Goal: Transaction & Acquisition: Purchase product/service

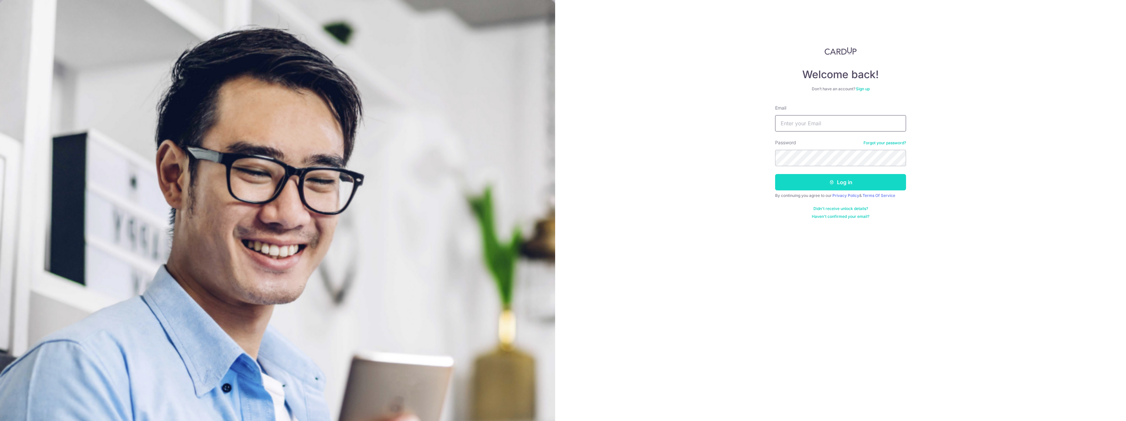
type input "[EMAIL_ADDRESS][DOMAIN_NAME]"
click at [872, 179] on button "Log in" at bounding box center [840, 182] width 131 height 16
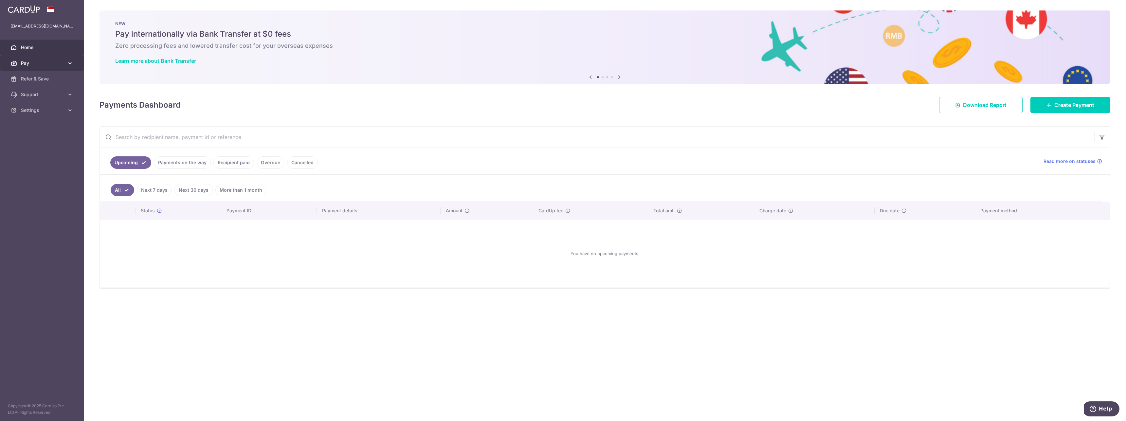
click at [56, 67] on link "Pay" at bounding box center [42, 63] width 84 height 16
click at [41, 76] on span "Payments" at bounding box center [42, 79] width 43 height 7
click at [63, 59] on link "Pay" at bounding box center [42, 63] width 84 height 16
click at [53, 90] on link "Recipients" at bounding box center [42, 95] width 84 height 16
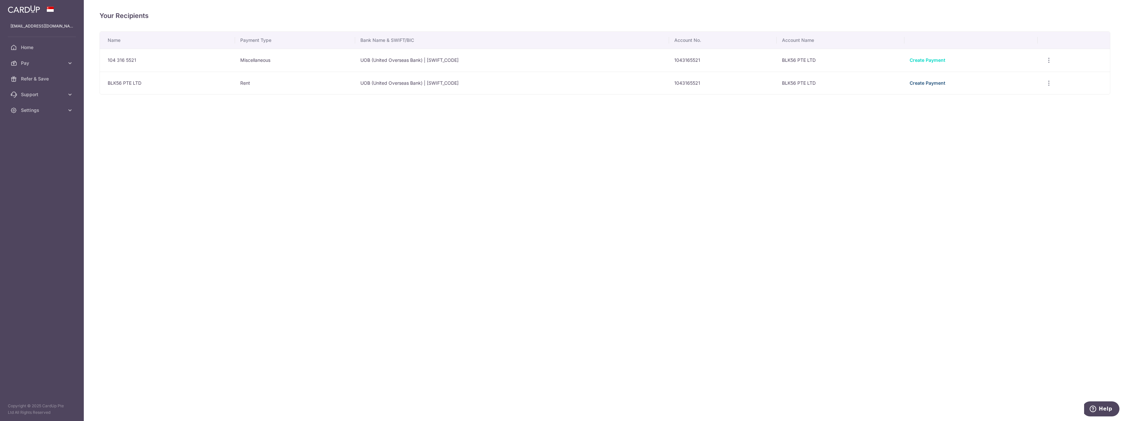
click at [924, 82] on link "Create Payment" at bounding box center [928, 83] width 36 height 6
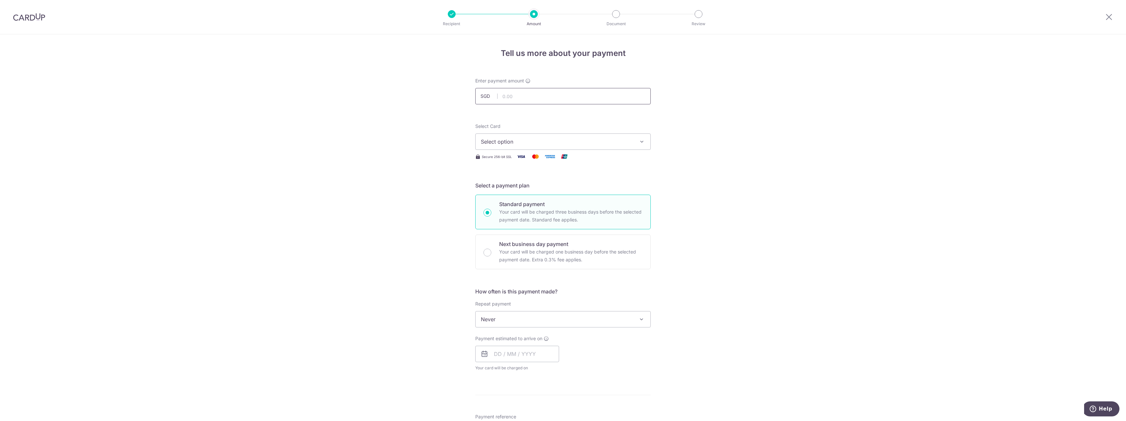
click at [531, 92] on input "text" at bounding box center [563, 96] width 176 height 16
click at [709, 136] on div "Tell us more about your payment Enter payment amount SGD Select Card Select opt…" at bounding box center [563, 330] width 1126 height 592
click at [578, 141] on span "Select option" at bounding box center [557, 142] width 153 height 8
click at [519, 234] on span "**** 6005" at bounding box center [509, 236] width 25 height 8
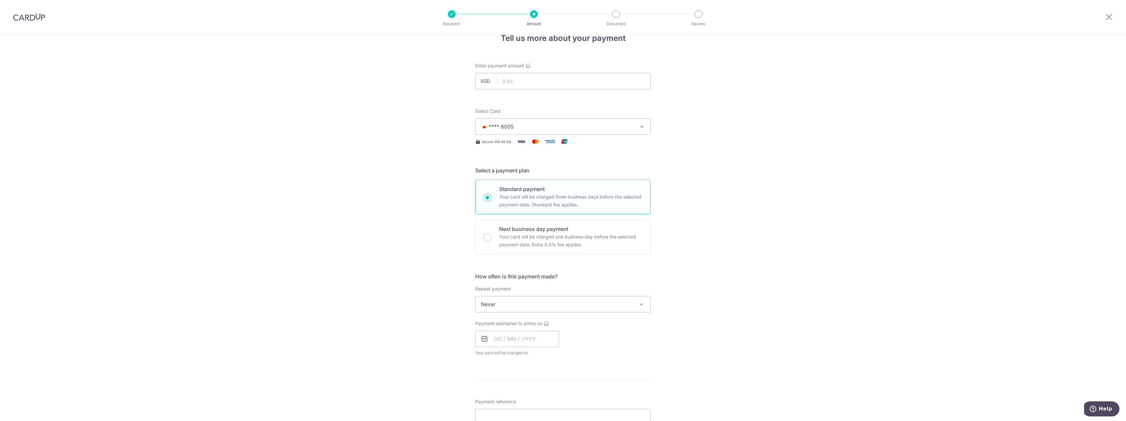
scroll to position [98, 0]
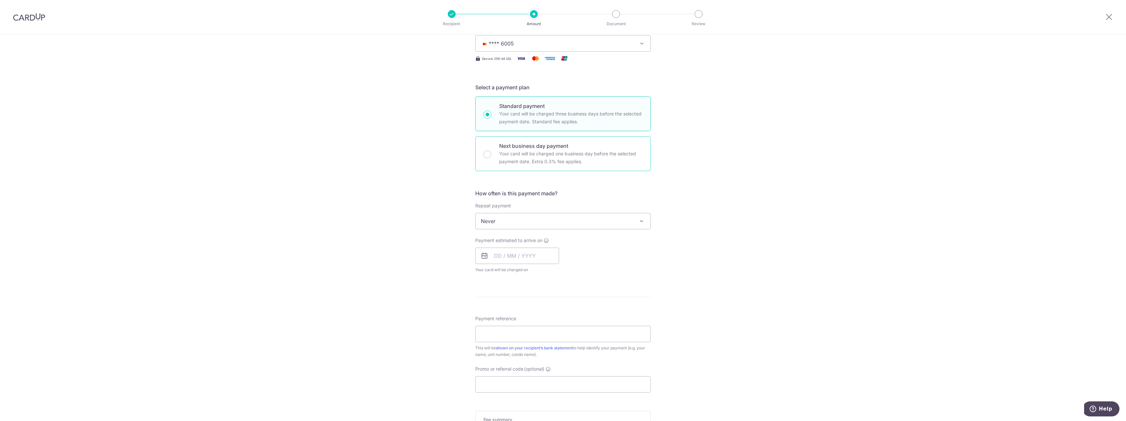
drag, startPoint x: 522, startPoint y: 163, endPoint x: 539, endPoint y: 175, distance: 20.4
click at [522, 163] on p "Your card will be charged one business day before the selected payment date. Ex…" at bounding box center [570, 158] width 143 height 16
click at [491, 158] on input "Next business day payment Your card will be charged one business day before the…" at bounding box center [488, 155] width 8 height 8
radio input "false"
radio input "true"
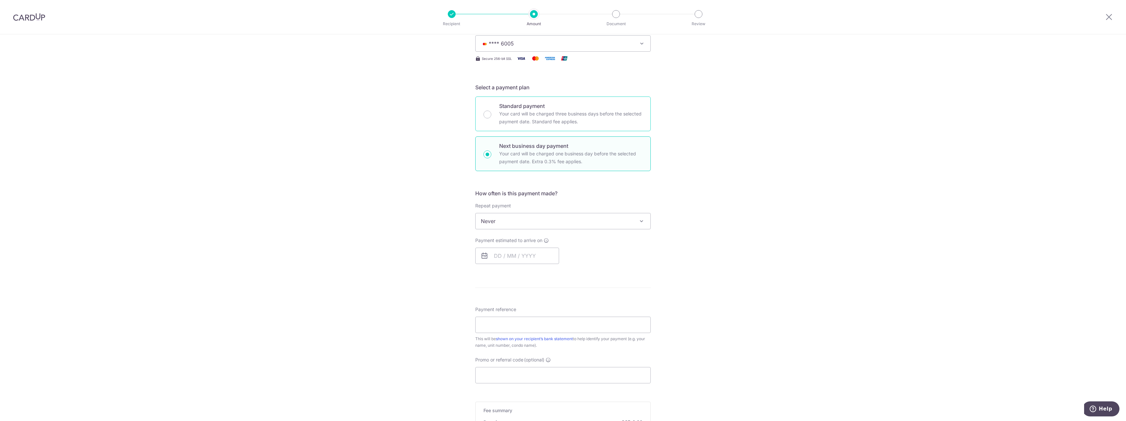
click at [581, 118] on p "Your card will be charged three business days before the selected payment date.…" at bounding box center [570, 118] width 143 height 16
click at [491, 118] on input "Standard payment Your card will be charged three business days before the selec…" at bounding box center [488, 115] width 8 height 8
click at [572, 146] on p "Next business day payment" at bounding box center [570, 146] width 143 height 8
click at [491, 151] on input "Next business day payment Your card will be charged one business day before the…" at bounding box center [488, 155] width 8 height 8
radio input "false"
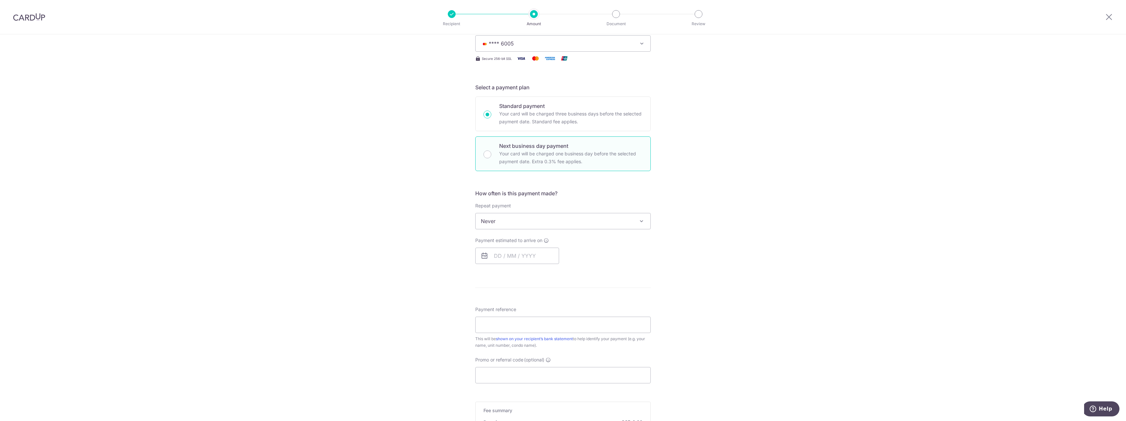
radio input "true"
click at [579, 219] on span "Never" at bounding box center [563, 221] width 175 height 16
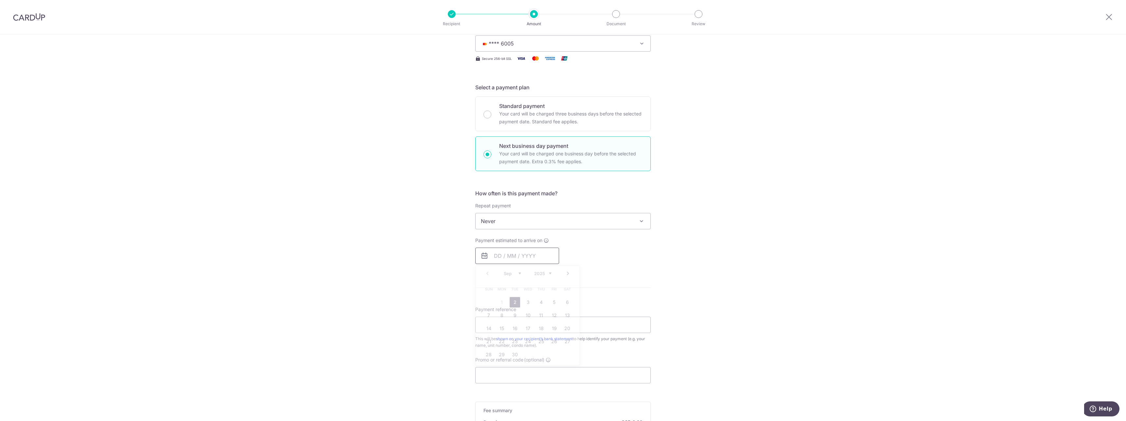
click at [525, 256] on input "text" at bounding box center [517, 256] width 84 height 16
click at [512, 299] on link "2" at bounding box center [515, 302] width 10 height 10
type input "02/09/2025"
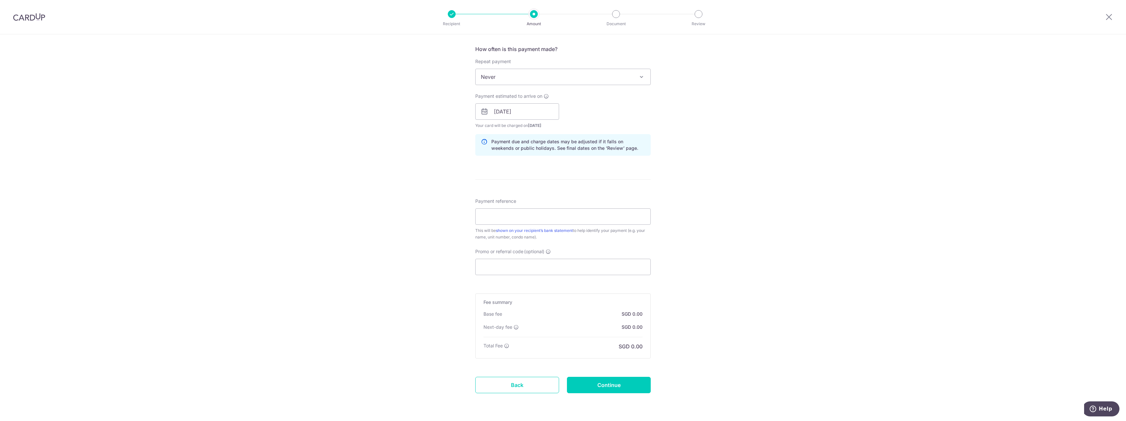
scroll to position [164, 0]
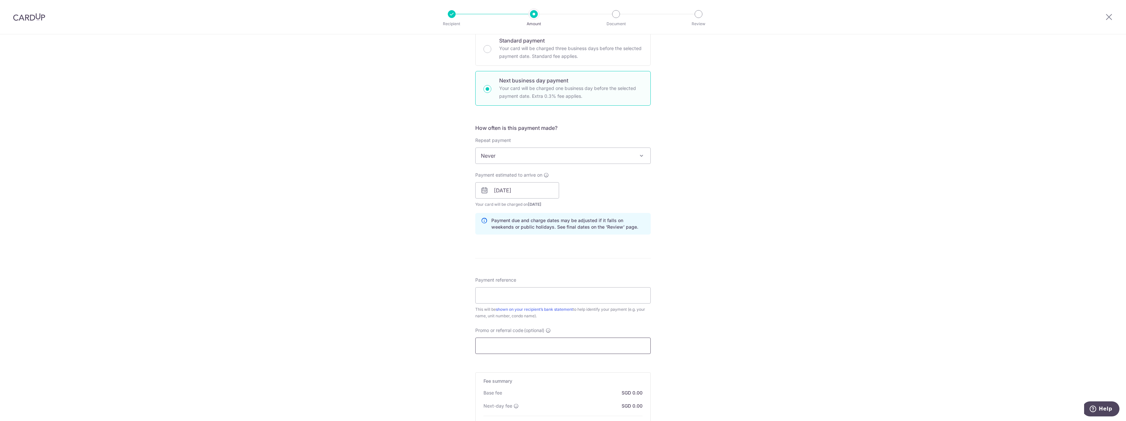
click at [508, 346] on input "Promo or referral code (optional)" at bounding box center [563, 346] width 176 height 16
type input "SAVERENT179"
click at [554, 290] on input "Payment reference" at bounding box center [563, 295] width 176 height 16
type input "Henry Bustamante"
click at [530, 294] on input "Henry Bustamante" at bounding box center [563, 295] width 176 height 16
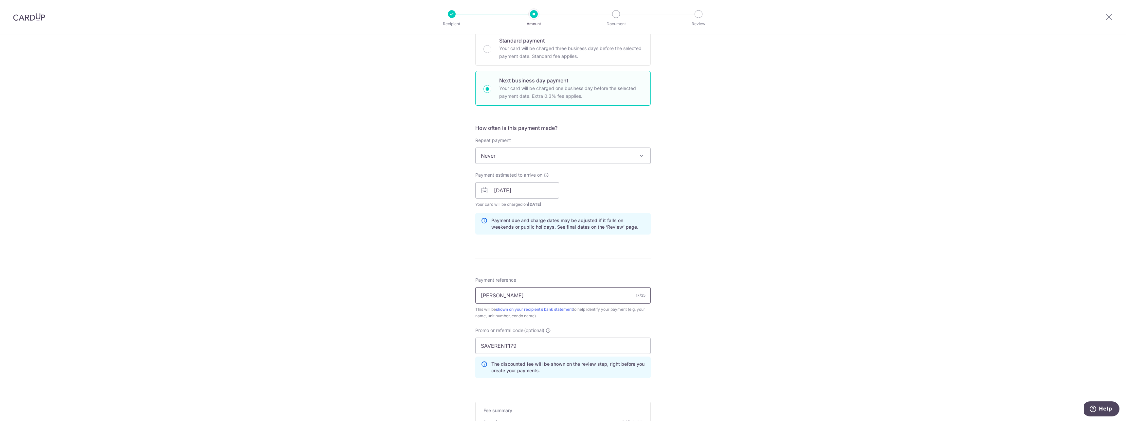
drag, startPoint x: 530, startPoint y: 294, endPoint x: 373, endPoint y: 275, distance: 158.6
click at [373, 275] on div "Tell us more about your payment Enter payment amount SGD Select Card **** 6005 …" at bounding box center [563, 211] width 1126 height 680
click at [490, 287] on input "Payment reference" at bounding box center [563, 295] width 176 height 16
click at [565, 292] on input "Payment reference" at bounding box center [563, 295] width 176 height 16
click at [551, 295] on input "Payment reference" at bounding box center [563, 295] width 176 height 16
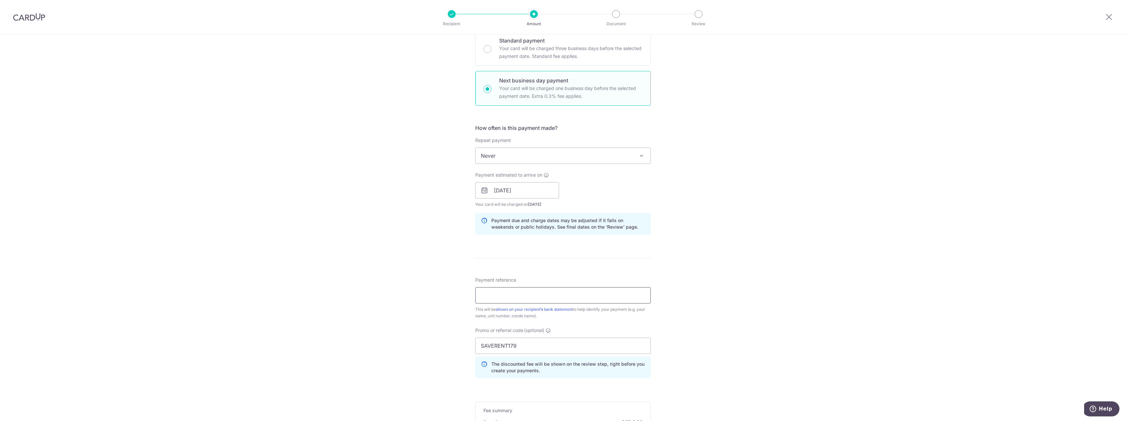
type input "Henry Bustamante"
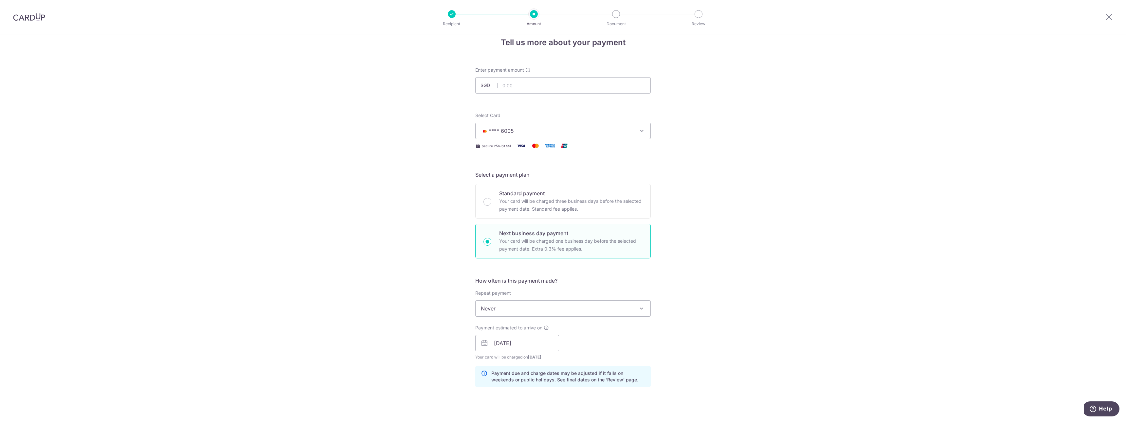
scroll to position [0, 0]
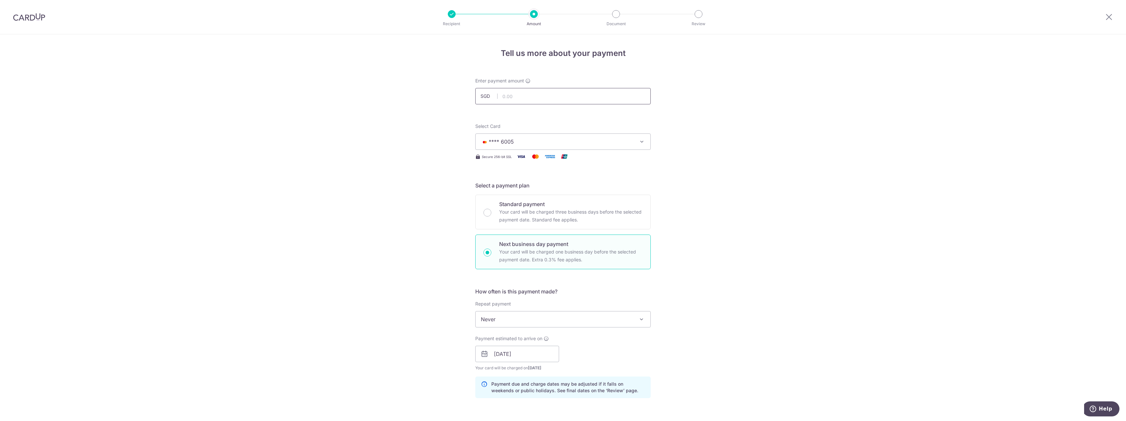
click at [565, 99] on input "text" at bounding box center [563, 96] width 176 height 16
drag, startPoint x: 987, startPoint y: 168, endPoint x: 973, endPoint y: 168, distance: 13.8
click at [974, 168] on div "Tell us more about your payment Enter payment amount SGD Select Card **** 6005 …" at bounding box center [563, 374] width 1126 height 680
click at [527, 102] on input "text" at bounding box center [563, 96] width 176 height 16
paste input "1,486.26"
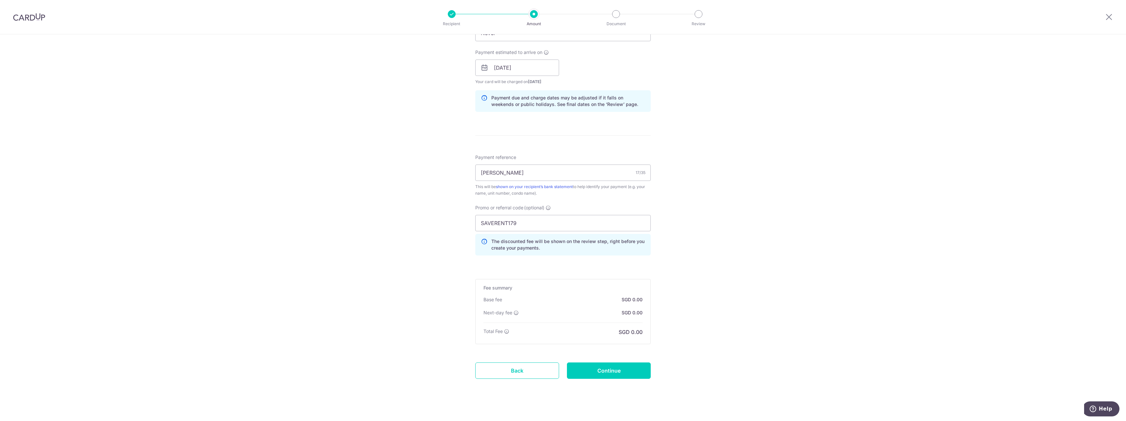
scroll to position [293, 0]
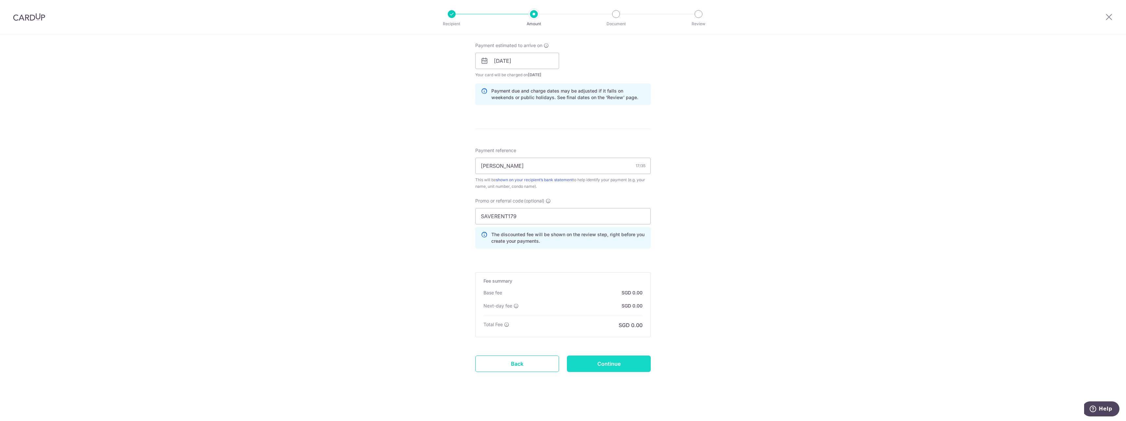
click at [631, 364] on input "Continue" at bounding box center [609, 364] width 84 height 16
type input "1,486.26"
type input "Create Schedule"
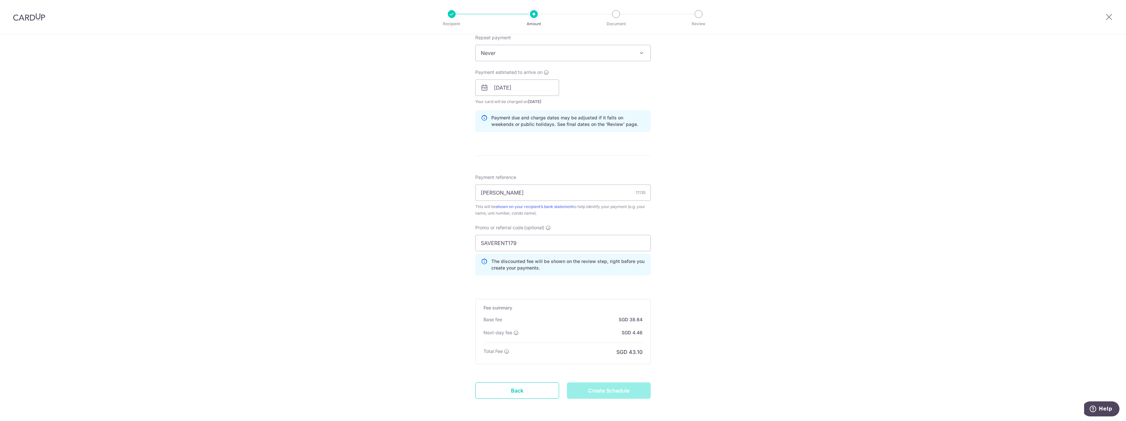
scroll to position [130, 0]
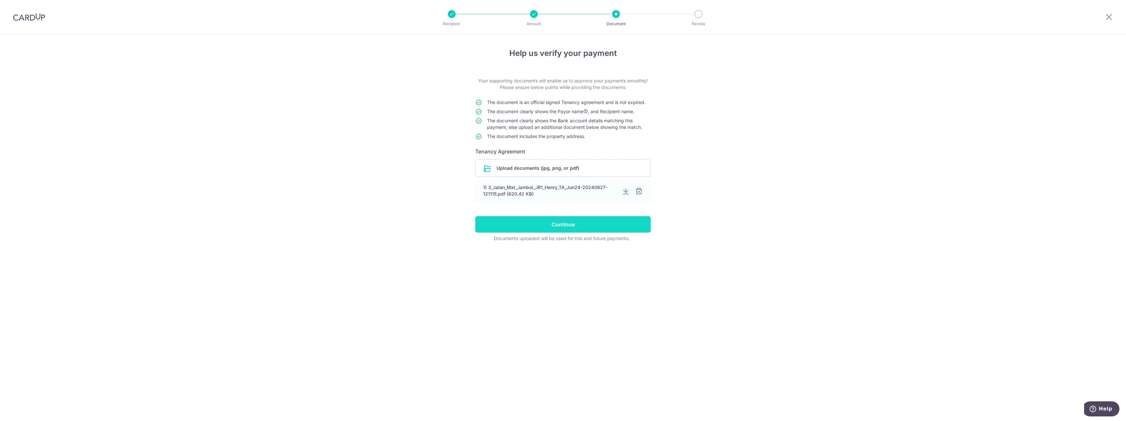
click at [584, 223] on input "Continue" at bounding box center [563, 224] width 176 height 16
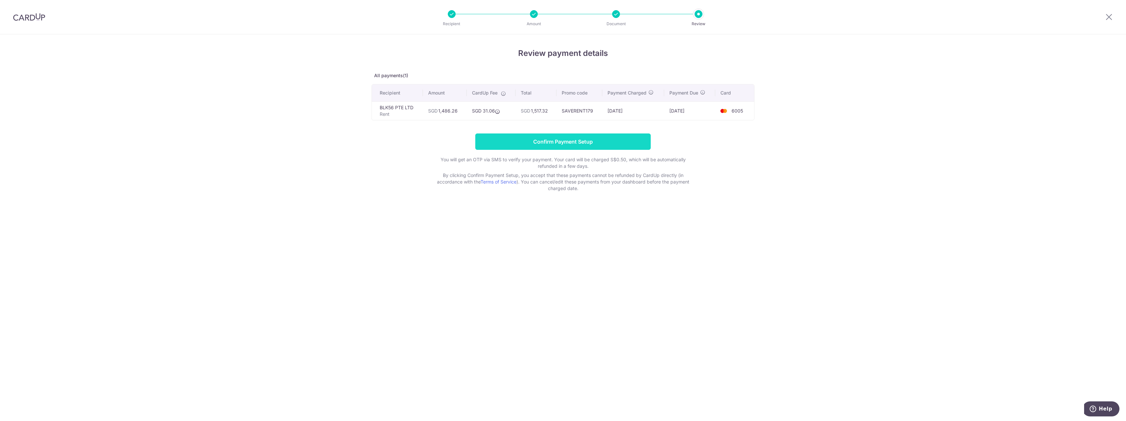
click at [619, 138] on input "Confirm Payment Setup" at bounding box center [563, 142] width 176 height 16
